Goal: Transaction & Acquisition: Download file/media

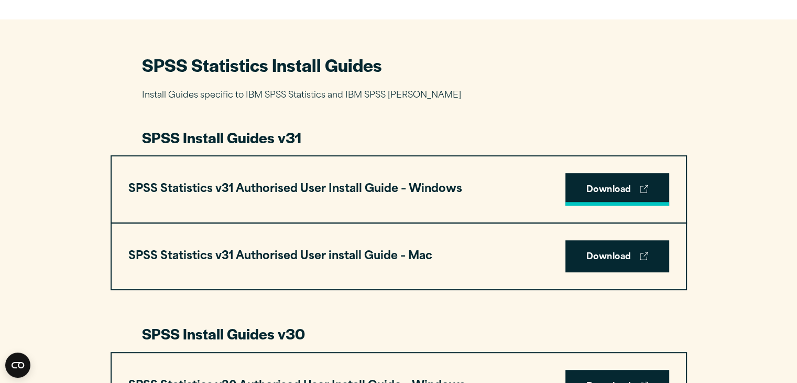
click at [618, 177] on link "Download" at bounding box center [618, 189] width 104 height 33
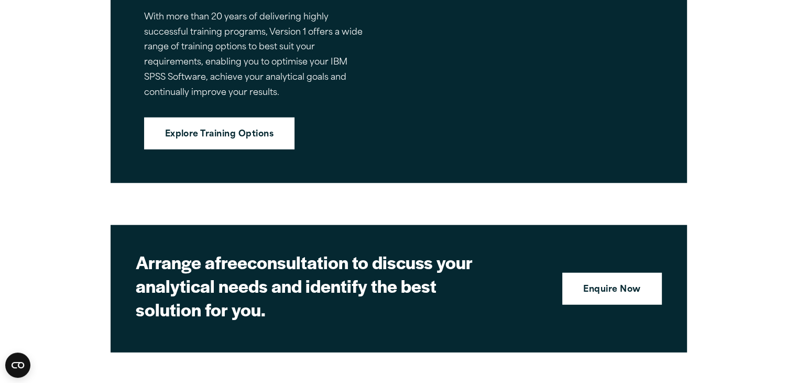
scroll to position [2794, 0]
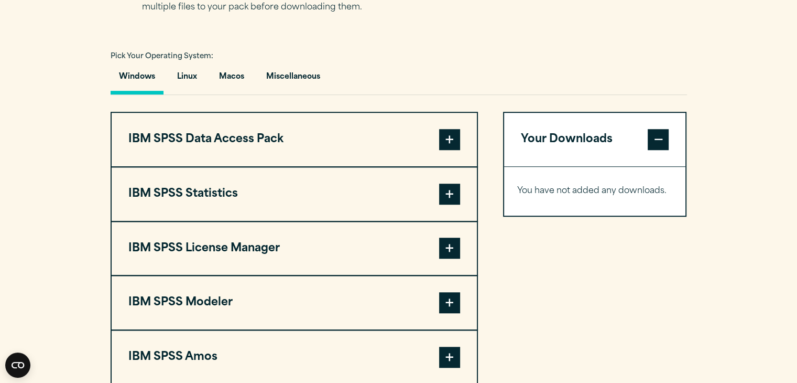
scroll to position [749, 0]
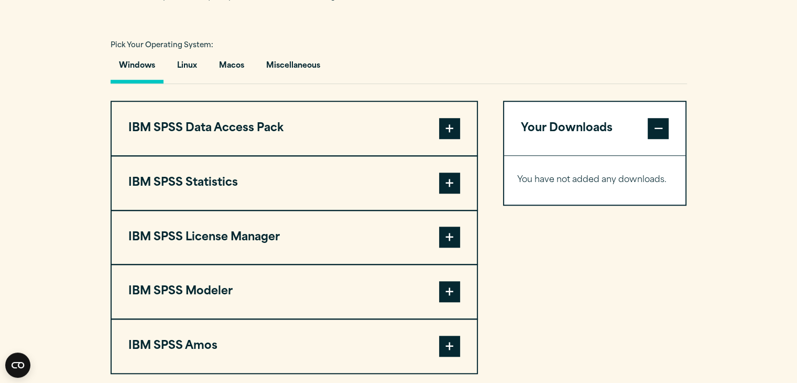
click at [437, 177] on button "IBM SPSS Statistics" at bounding box center [294, 182] width 365 height 53
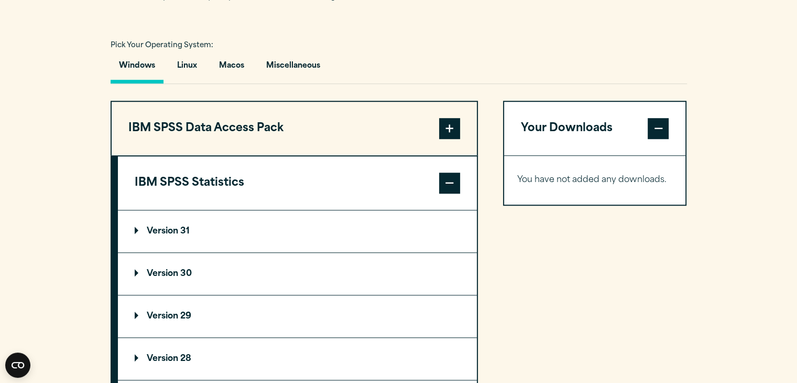
click at [147, 276] on summary "Version 30" at bounding box center [297, 274] width 359 height 42
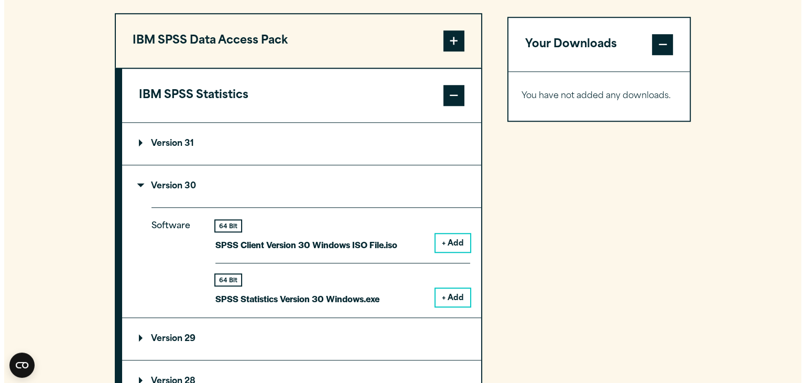
scroll to position [849, 0]
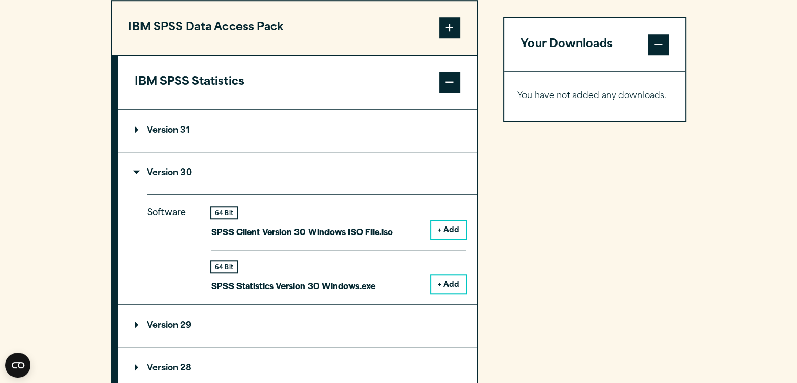
click at [445, 285] on button "+ Add" at bounding box center [448, 284] width 35 height 18
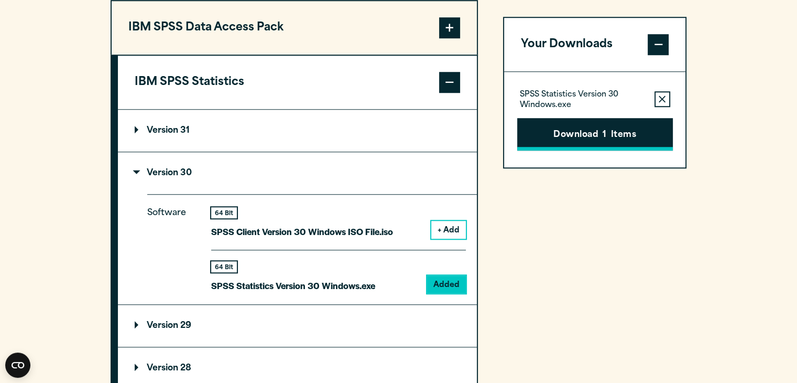
click at [589, 127] on button "Download 1 Items" at bounding box center [595, 134] width 156 height 33
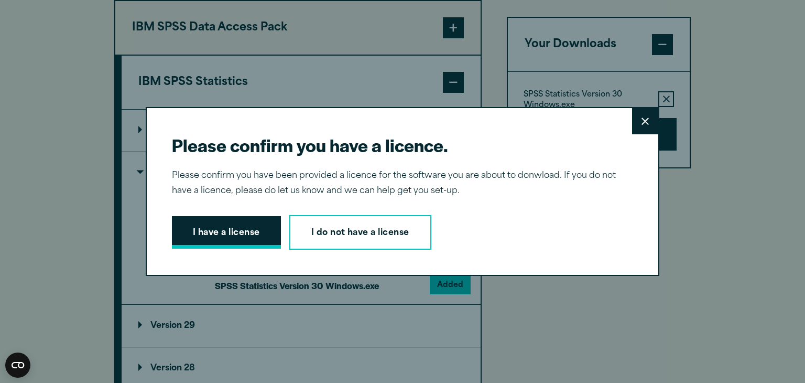
click at [239, 226] on button "I have a license" at bounding box center [226, 232] width 109 height 33
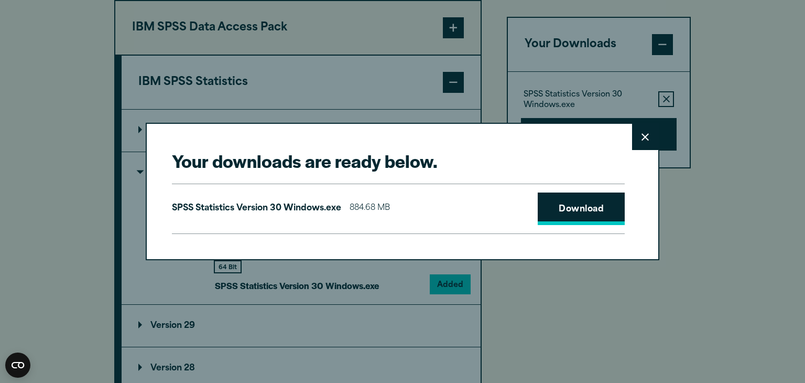
click at [581, 215] on link "Download" at bounding box center [581, 208] width 87 height 33
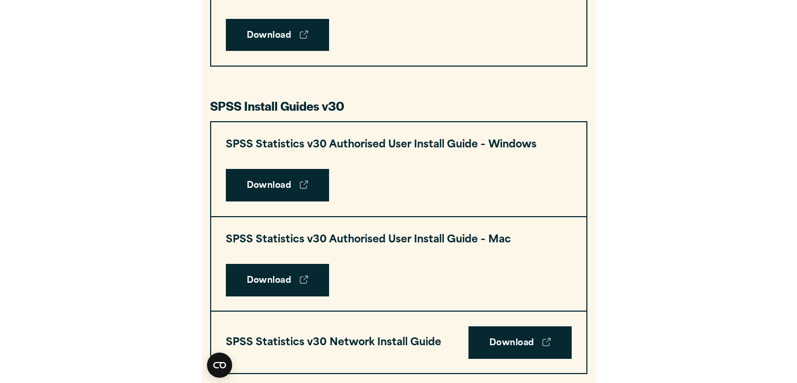
scroll to position [697, 0]
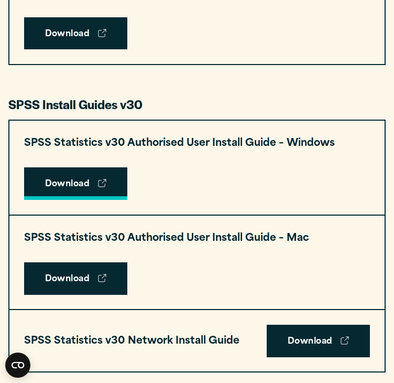
click at [80, 181] on link "Download" at bounding box center [76, 183] width 104 height 33
